Goal: Information Seeking & Learning: Learn about a topic

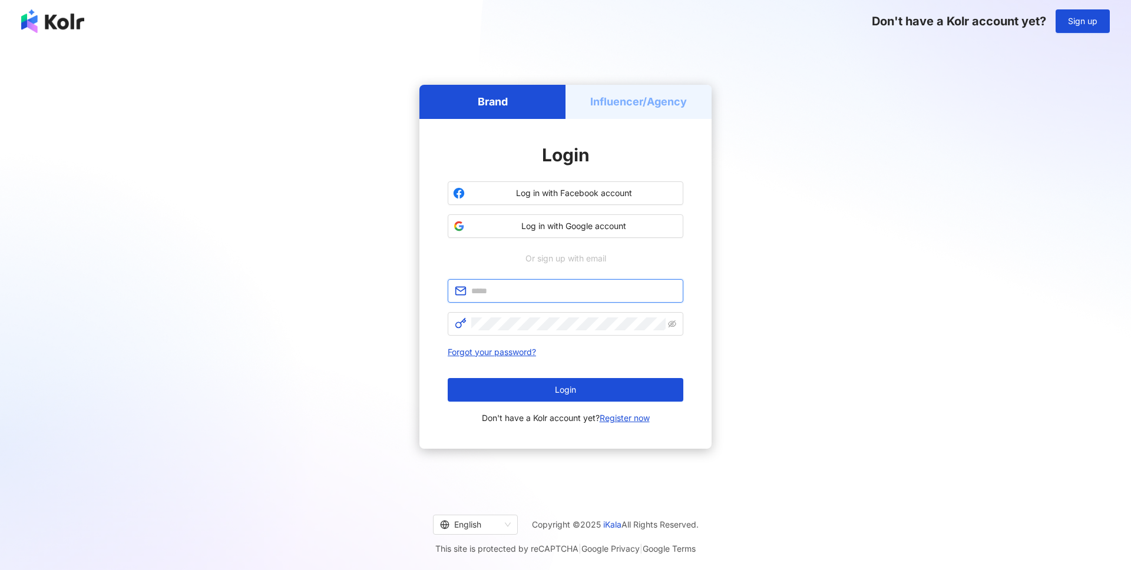
click at [525, 290] on input "text" at bounding box center [573, 291] width 205 height 13
type input "**********"
click at [579, 232] on button "Log in with Google account" at bounding box center [566, 226] width 236 height 24
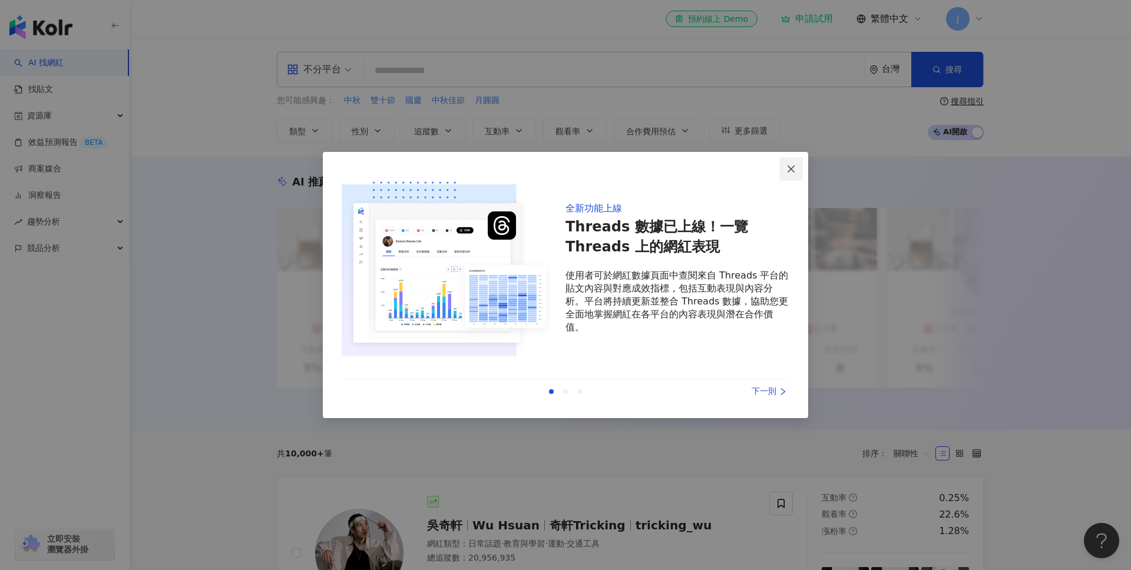
click at [793, 168] on icon "close" at bounding box center [790, 168] width 9 height 9
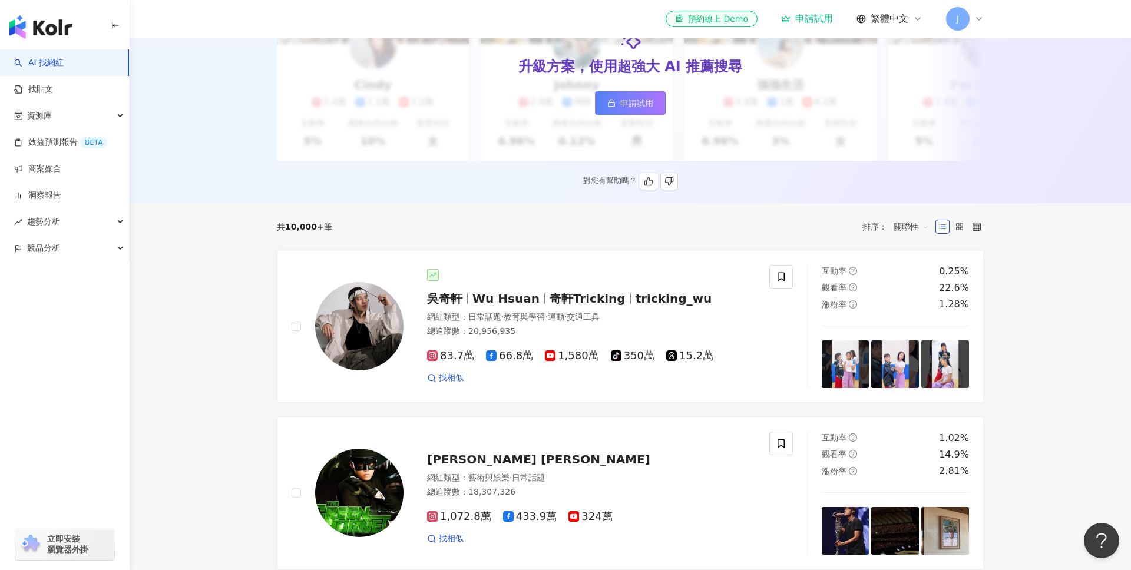
scroll to position [228, 0]
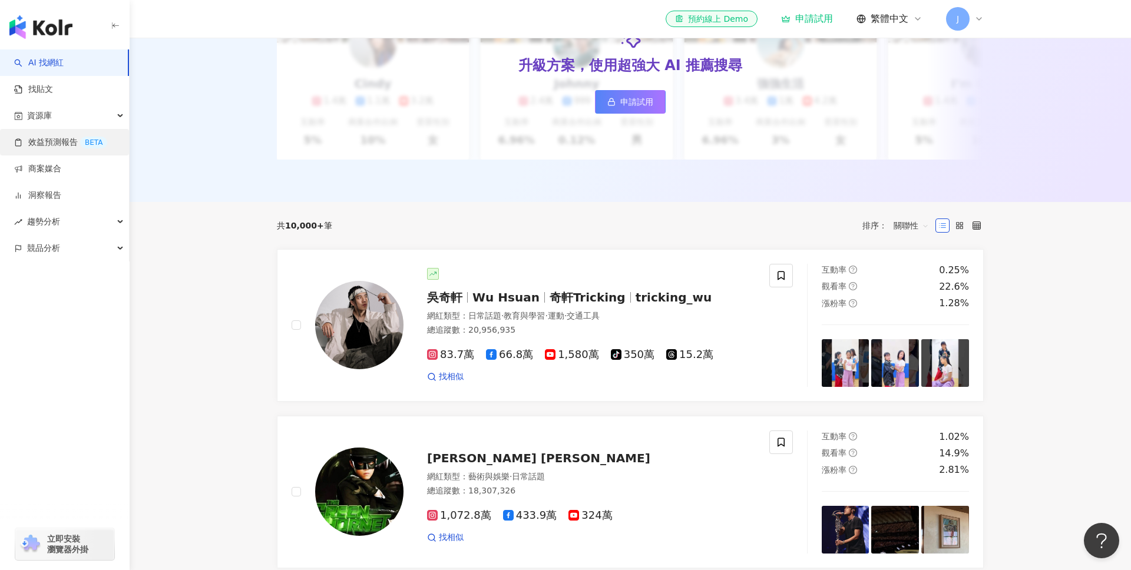
click at [45, 142] on link "效益預測報告 BETA" at bounding box center [60, 143] width 93 height 12
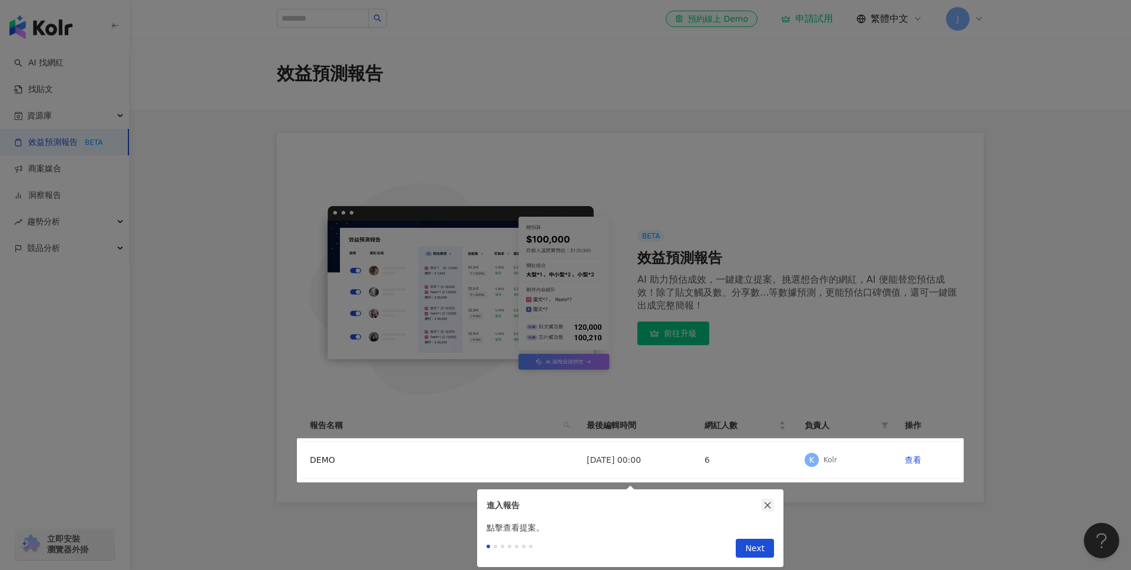
click at [769, 508] on icon "close" at bounding box center [767, 505] width 8 height 8
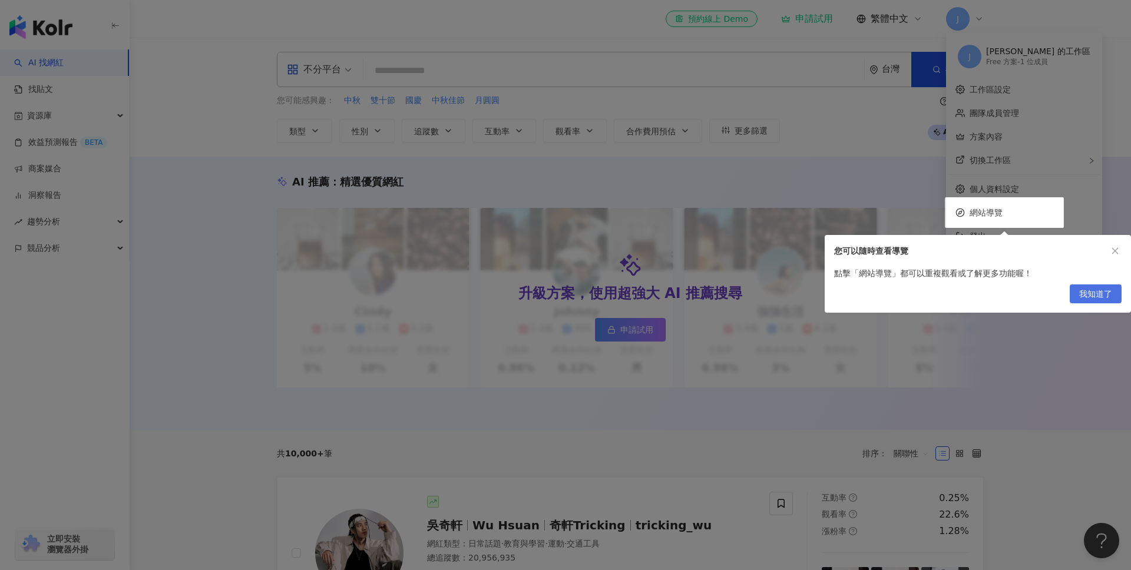
click at [1096, 292] on span "我知道了" at bounding box center [1095, 294] width 33 height 19
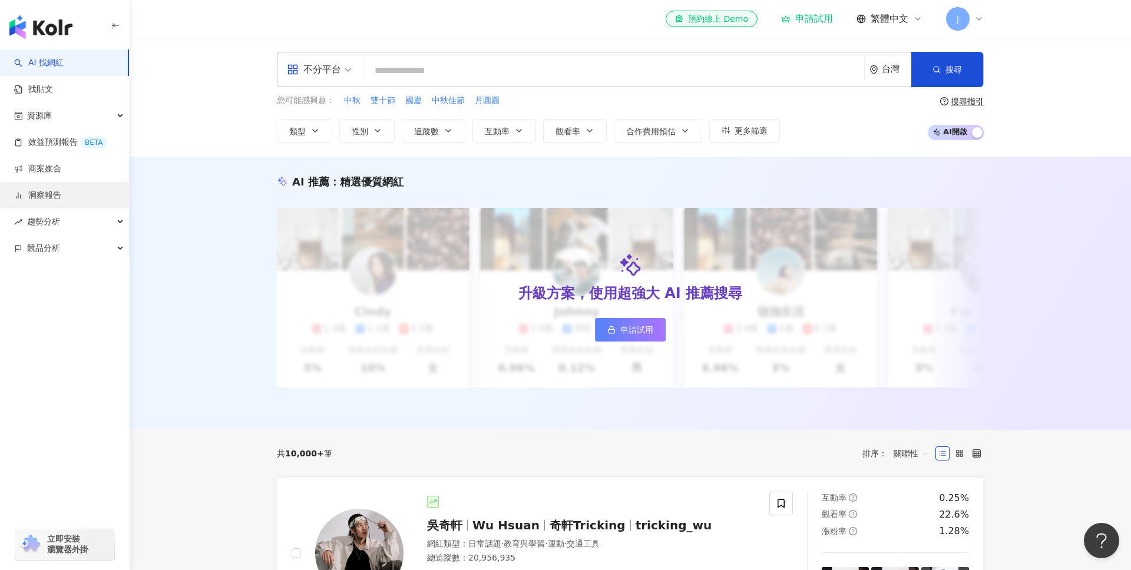
click at [51, 193] on link "洞察報告" at bounding box center [37, 196] width 47 height 12
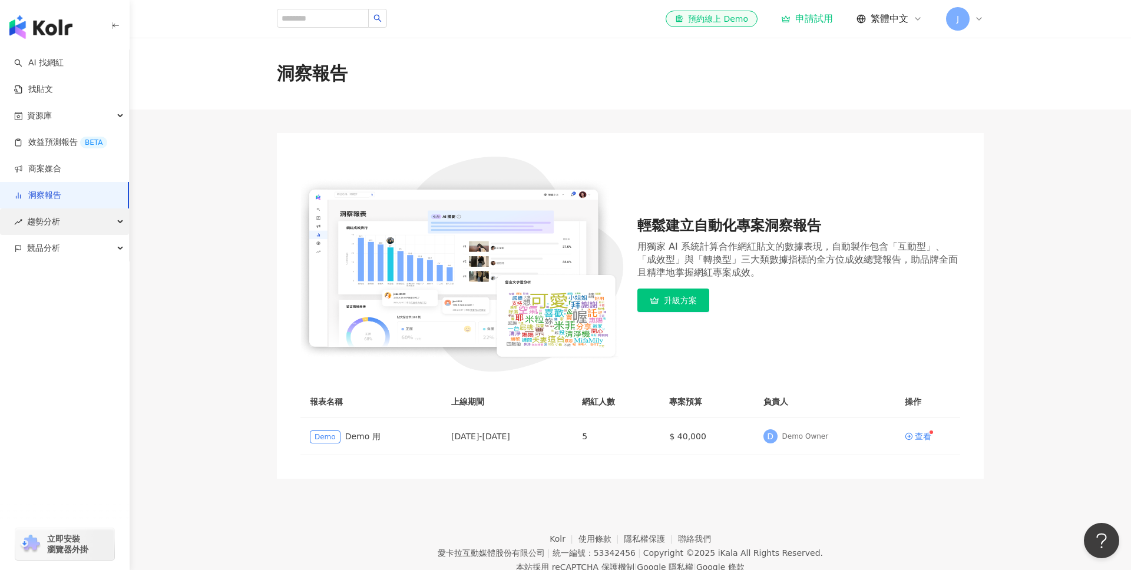
click at [54, 223] on span "趨勢分析" at bounding box center [43, 222] width 33 height 27
click at [56, 254] on link "Hashtag 排行" at bounding box center [55, 249] width 54 height 12
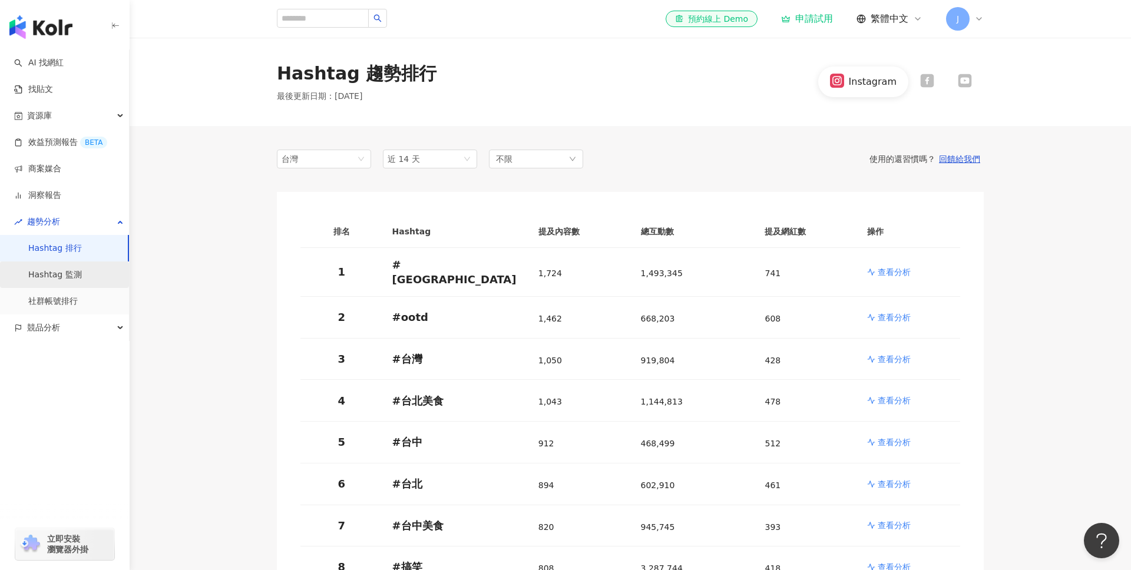
click at [52, 272] on link "Hashtag 監測" at bounding box center [55, 275] width 54 height 12
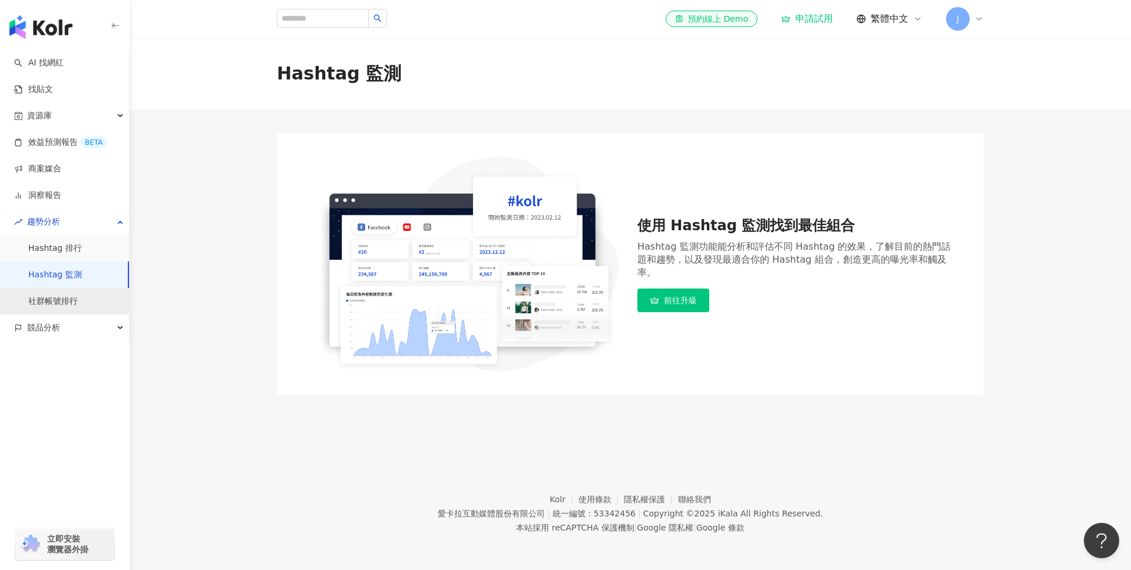
click at [47, 296] on link "社群帳號排行" at bounding box center [52, 302] width 49 height 12
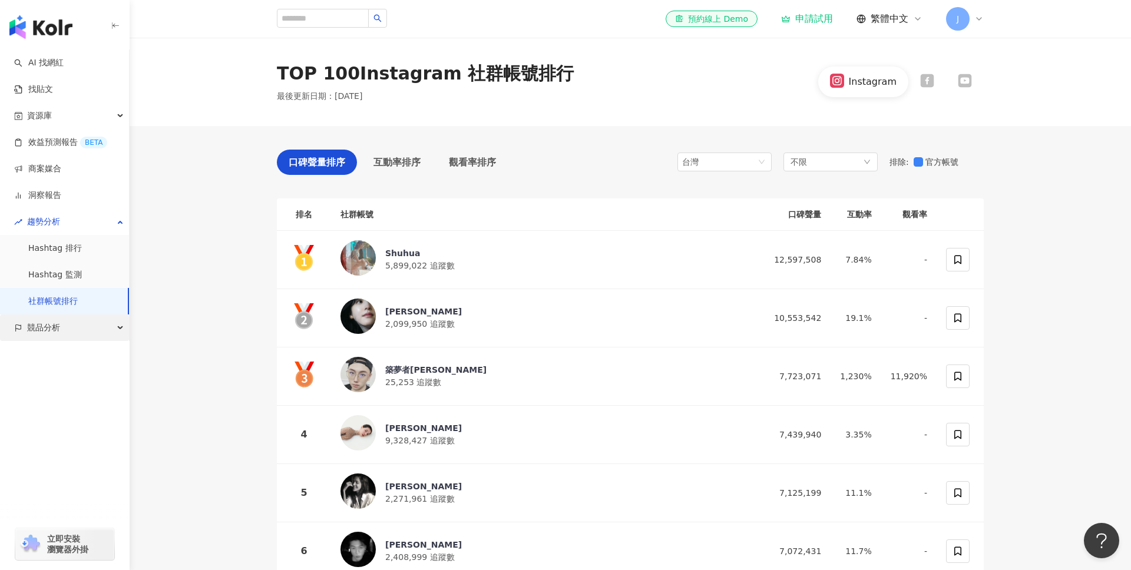
click at [40, 326] on span "競品分析" at bounding box center [43, 328] width 33 height 27
click at [406, 163] on span "互動率排序" at bounding box center [396, 162] width 47 height 15
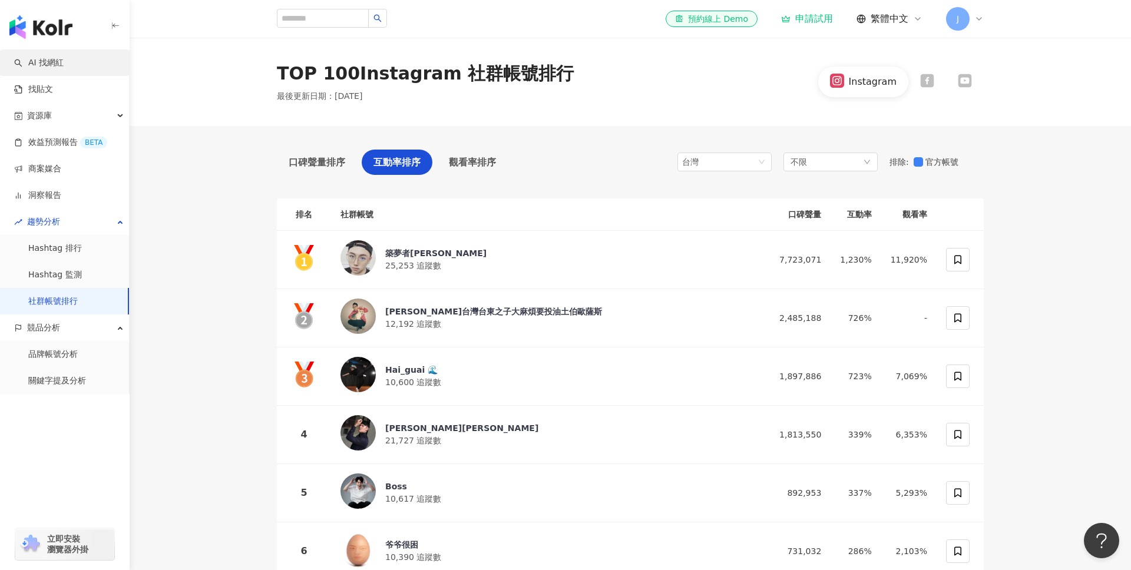
click at [64, 68] on link "AI 找網紅" at bounding box center [38, 63] width 49 height 12
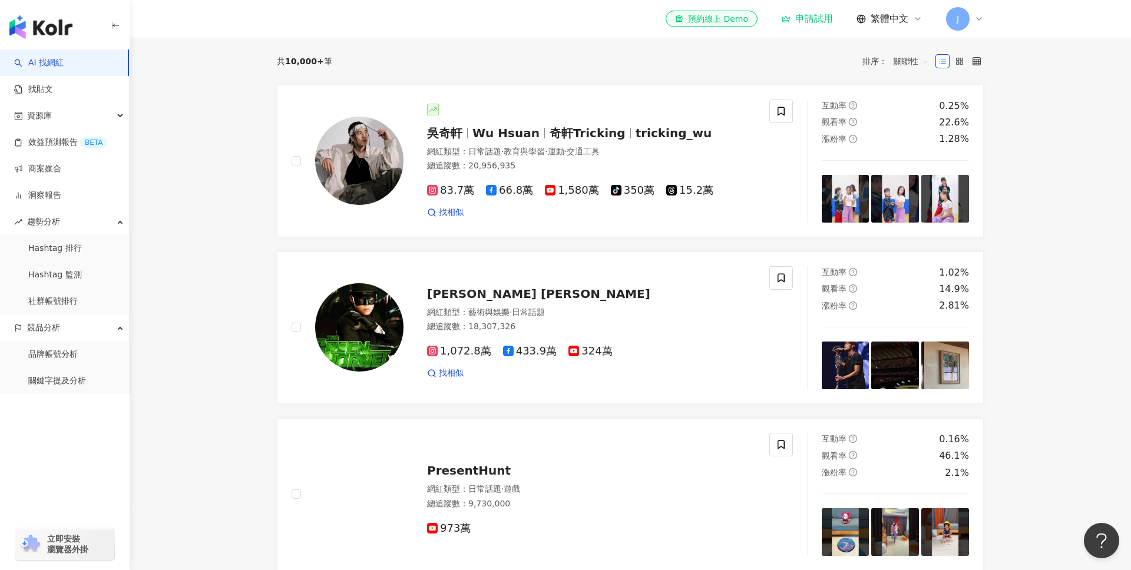
scroll to position [394, 0]
